Goal: Download file/media

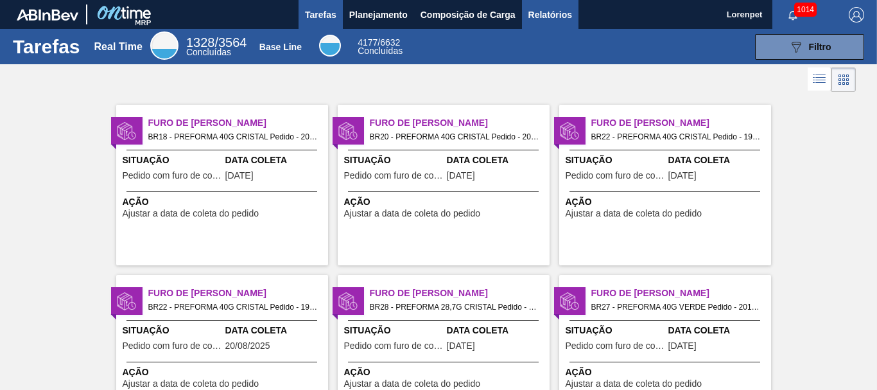
click at [544, 15] on span "Relatórios" at bounding box center [550, 14] width 44 height 15
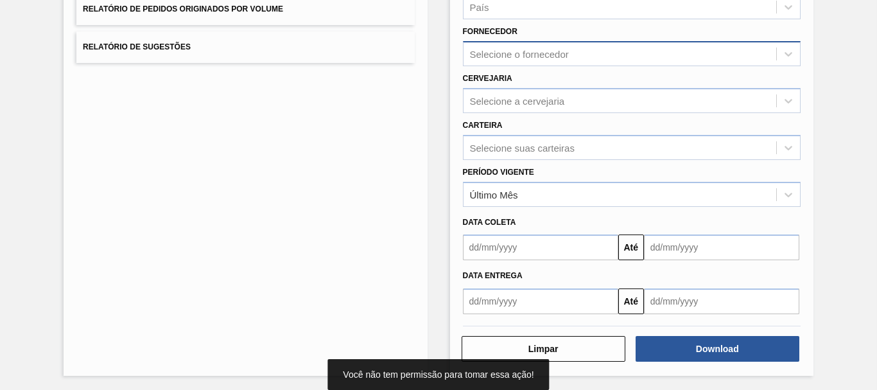
scroll to position [205, 0]
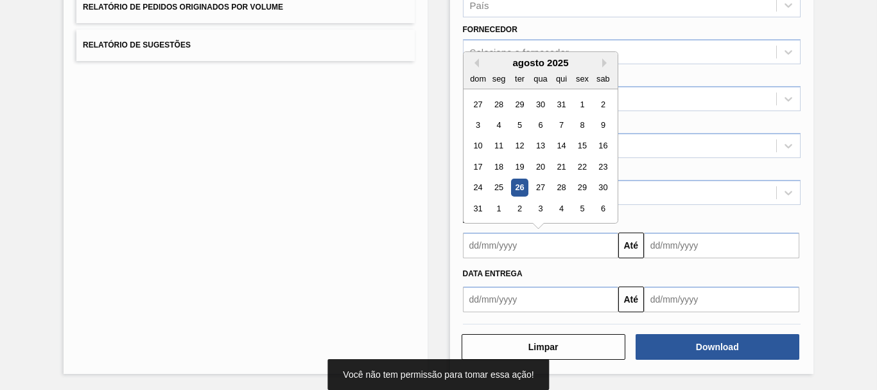
click at [550, 249] on input "text" at bounding box center [540, 245] width 155 height 26
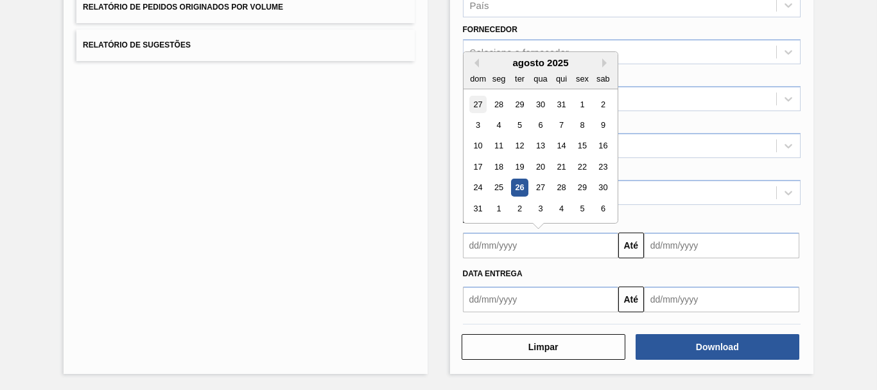
click at [474, 104] on div "27" at bounding box center [477, 104] width 17 height 17
type input "27/07/2025"
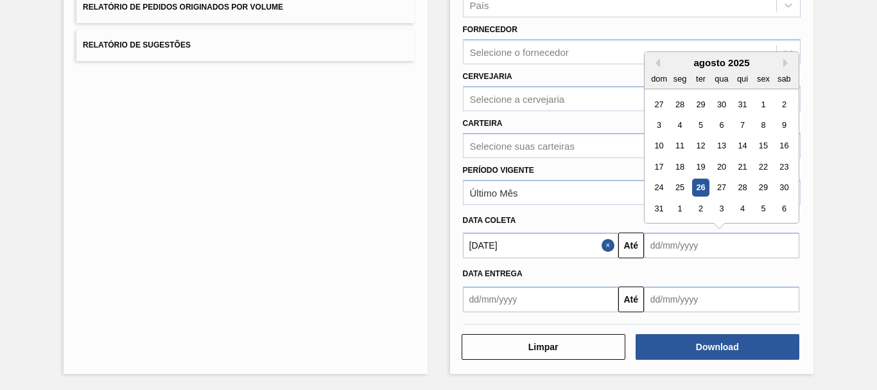
click at [712, 237] on input "text" at bounding box center [721, 245] width 155 height 26
click at [781, 209] on div "6" at bounding box center [783, 208] width 17 height 17
type input "06/09/2025"
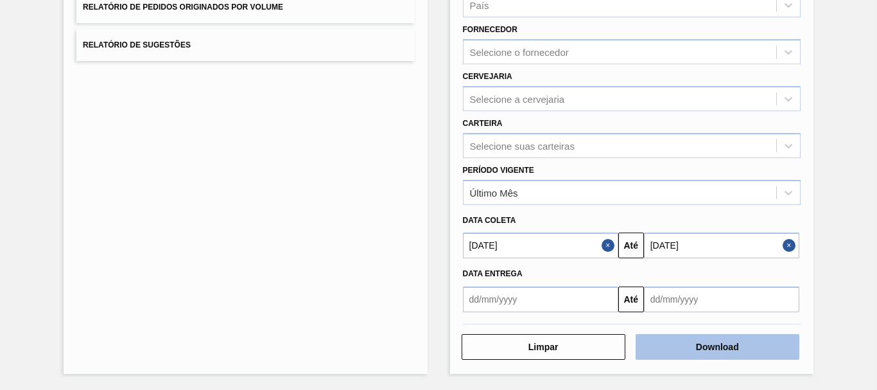
click at [732, 351] on button "Download" at bounding box center [718, 347] width 164 height 26
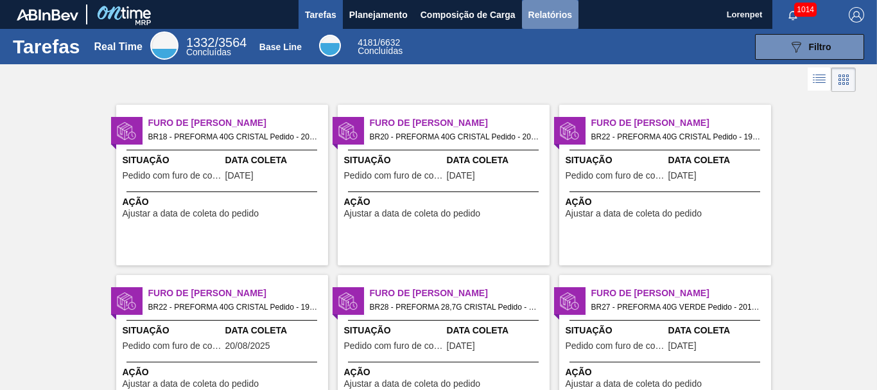
click at [565, 17] on span "Relatórios" at bounding box center [550, 14] width 44 height 15
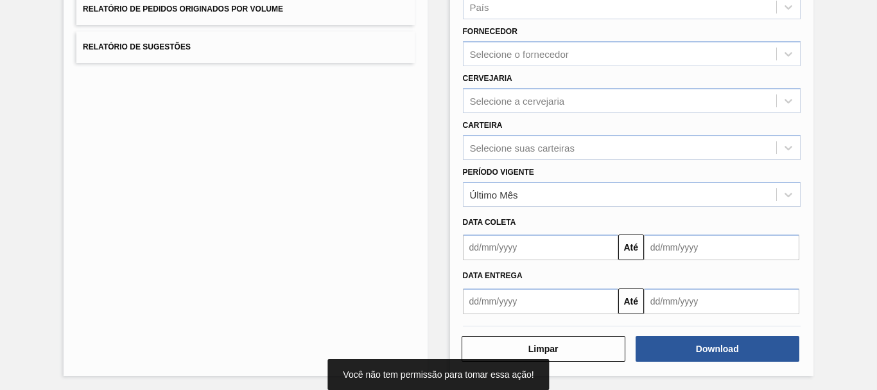
scroll to position [205, 0]
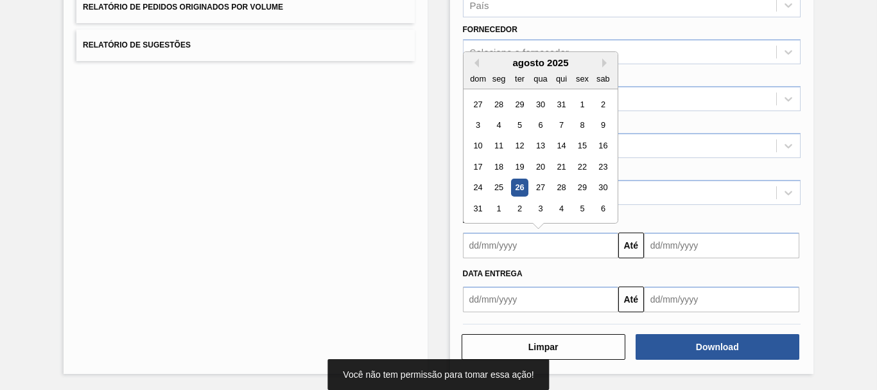
click at [567, 239] on input "text" at bounding box center [540, 245] width 155 height 26
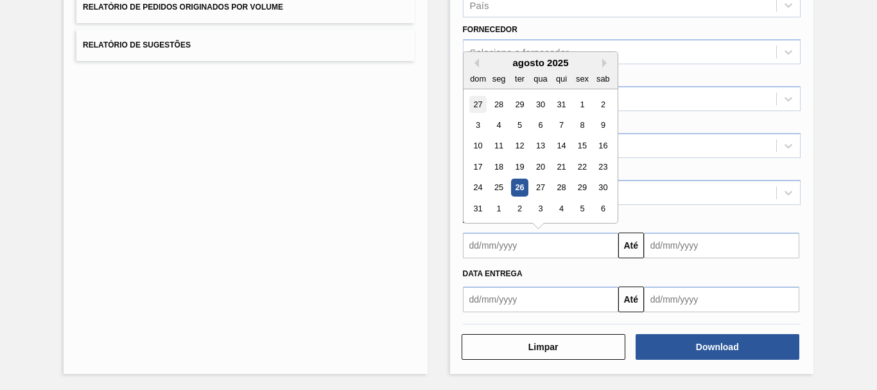
click at [479, 106] on div "27" at bounding box center [477, 104] width 17 height 17
type input "27/07/2025"
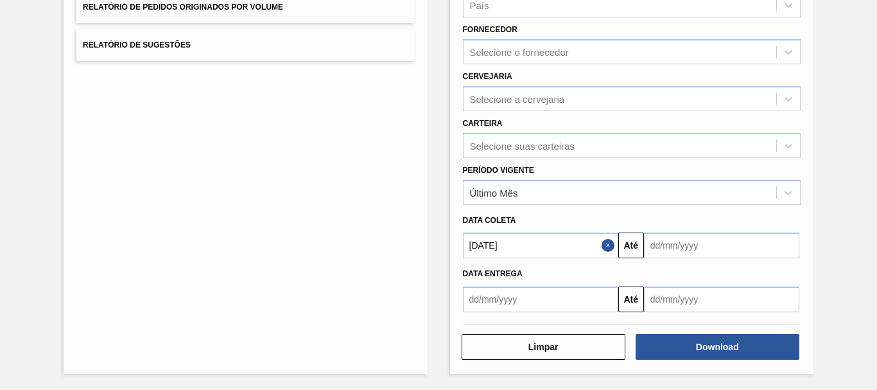
click at [713, 246] on input "text" at bounding box center [721, 245] width 155 height 26
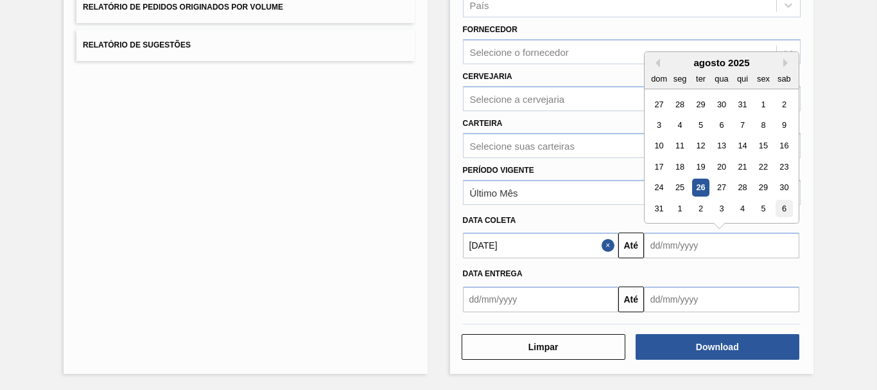
click at [777, 211] on div "6" at bounding box center [783, 208] width 17 height 17
type input "06/09/2025"
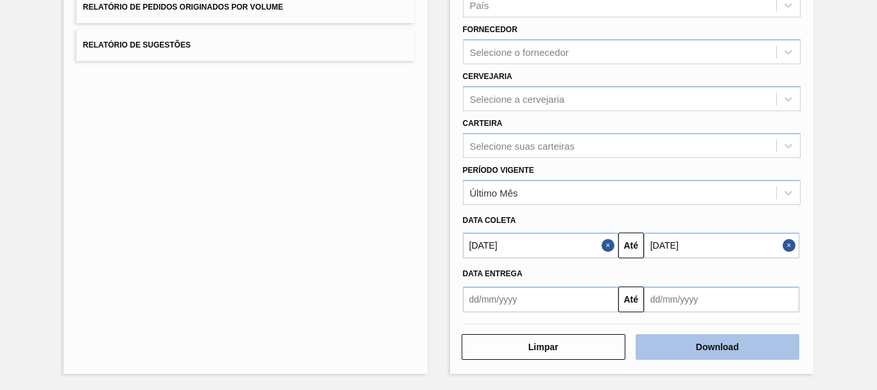
click at [716, 344] on button "Download" at bounding box center [718, 347] width 164 height 26
